Goal: Task Accomplishment & Management: Complete application form

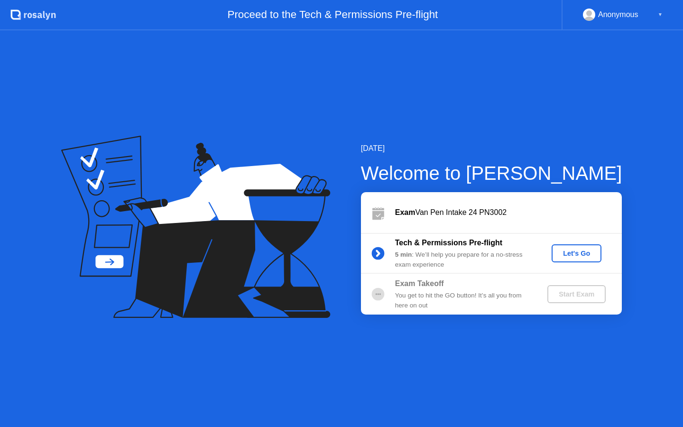
click at [573, 250] on div "Let's Go" at bounding box center [577, 254] width 42 height 8
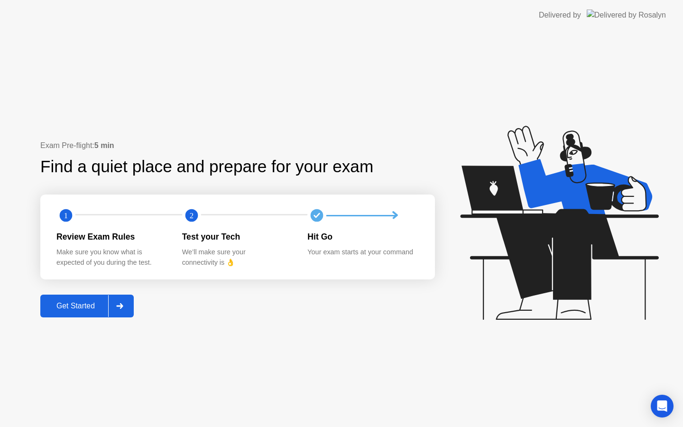
click at [115, 300] on div at bounding box center [119, 306] width 23 height 22
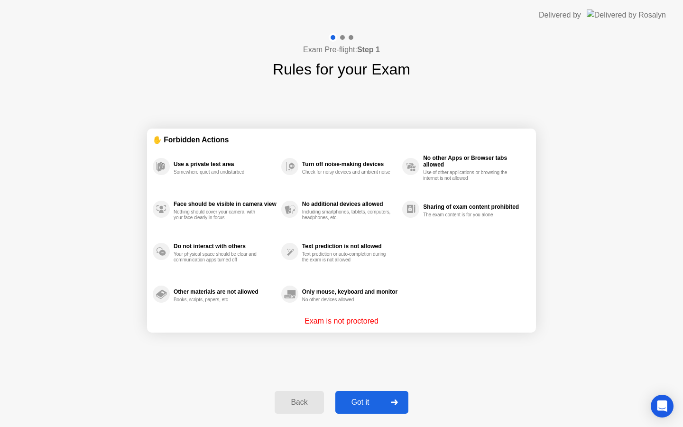
click at [396, 398] on div at bounding box center [394, 402] width 23 height 22
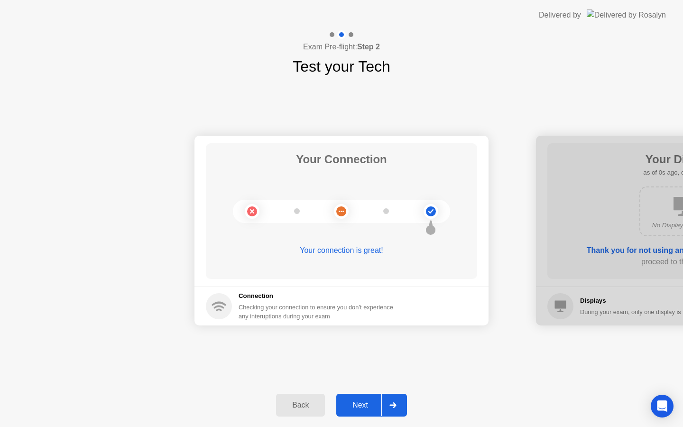
click at [396, 398] on div at bounding box center [392, 405] width 23 height 22
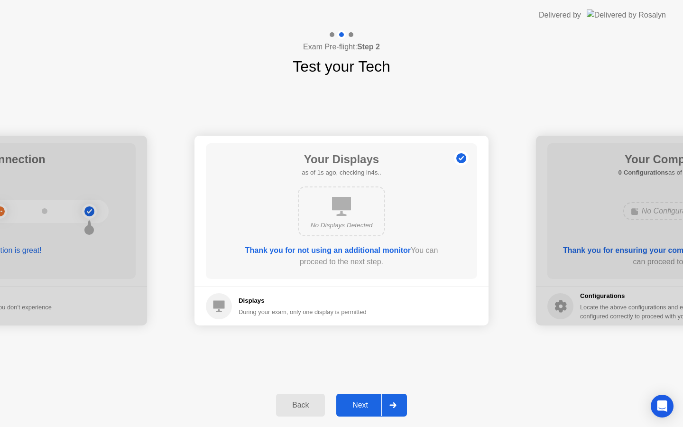
click at [396, 398] on div at bounding box center [392, 405] width 23 height 22
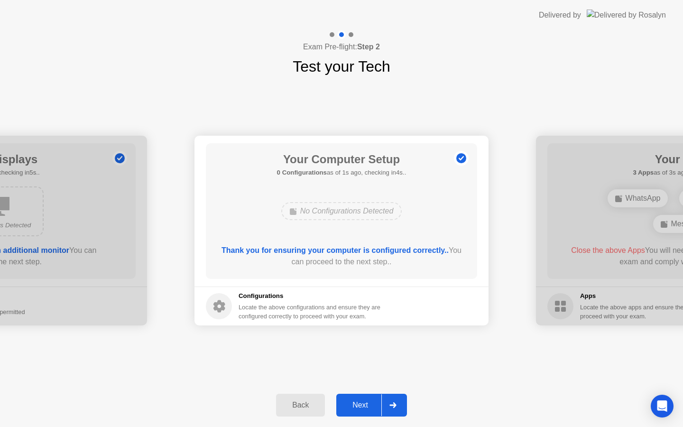
click at [396, 398] on div at bounding box center [392, 405] width 23 height 22
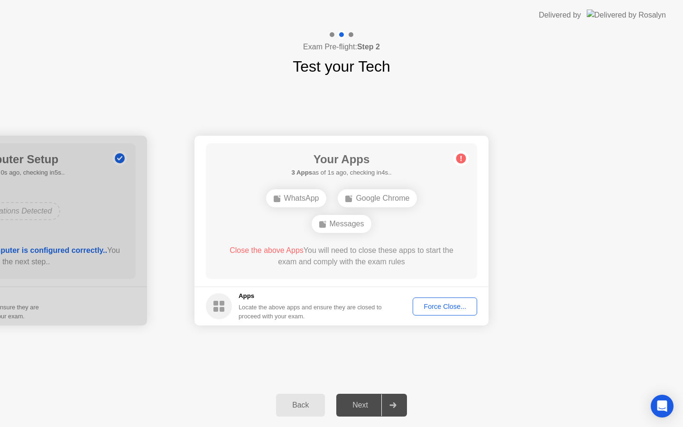
click at [431, 306] on div "Force Close..." at bounding box center [445, 307] width 58 height 8
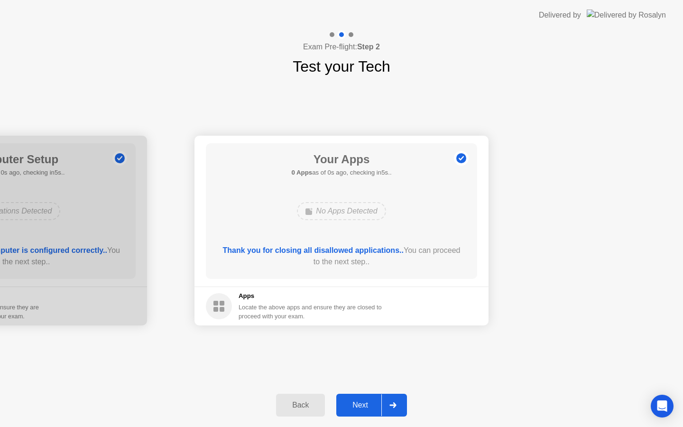
click at [393, 398] on div at bounding box center [392, 405] width 23 height 22
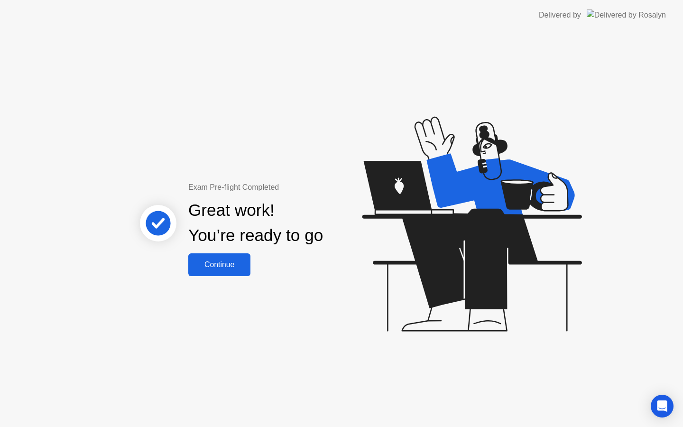
click at [228, 271] on button "Continue" at bounding box center [219, 264] width 62 height 23
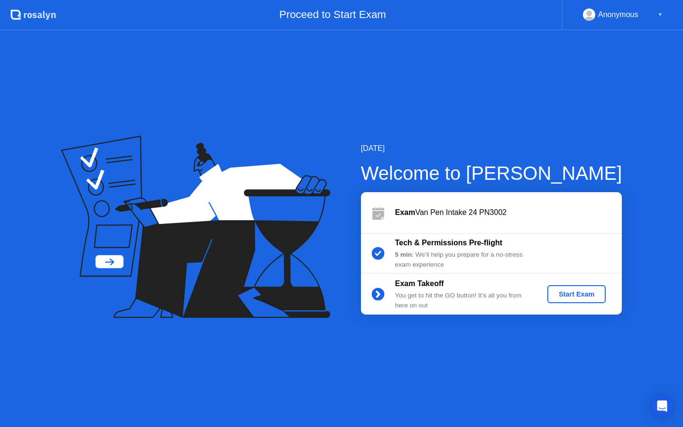
click at [584, 290] on div "Start Exam" at bounding box center [576, 294] width 51 height 8
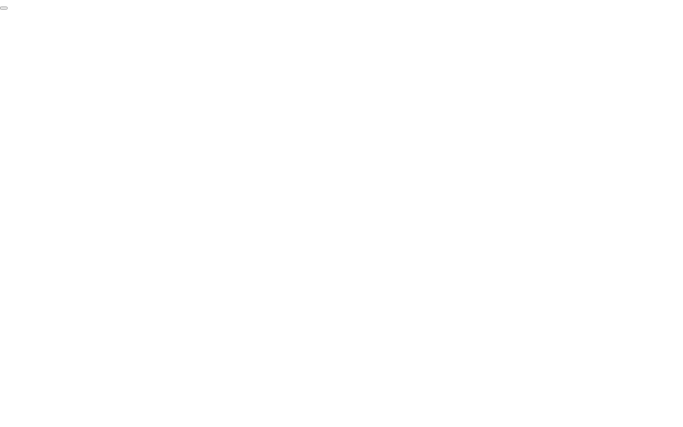
click div "End Proctoring Session"
